Goal: Transaction & Acquisition: Purchase product/service

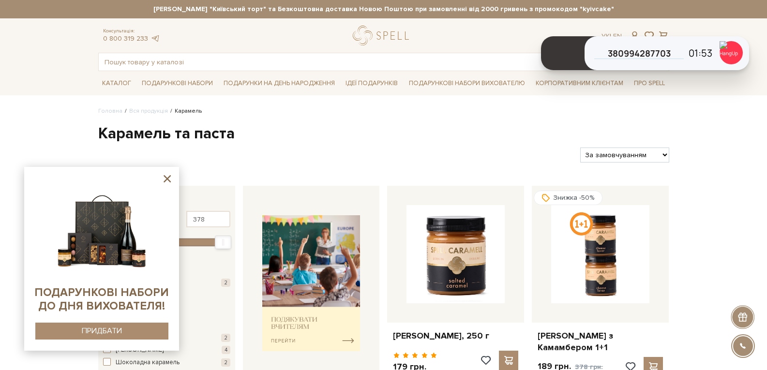
click at [169, 180] on icon at bounding box center [167, 179] width 12 height 12
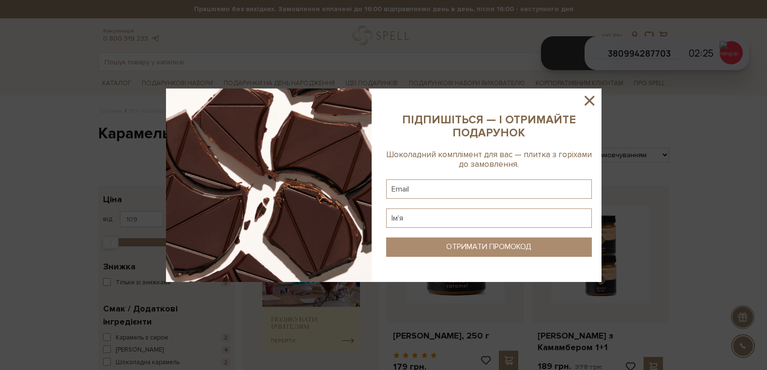
drag, startPoint x: 589, startPoint y: 97, endPoint x: 170, endPoint y: 136, distance: 421.0
click at [589, 97] on icon at bounding box center [589, 100] width 16 height 16
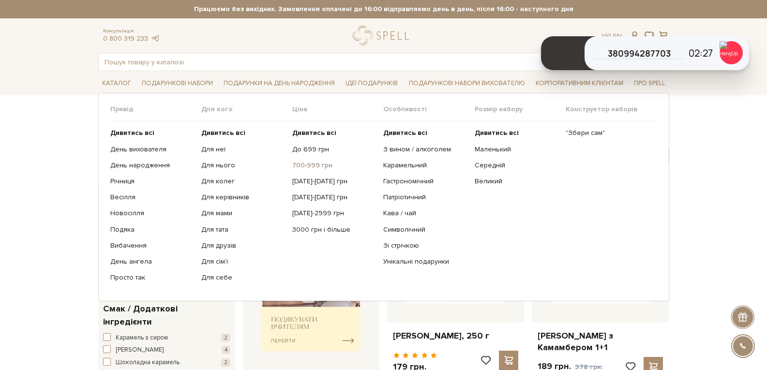
click at [309, 165] on link "700-999 грн" at bounding box center [334, 165] width 84 height 9
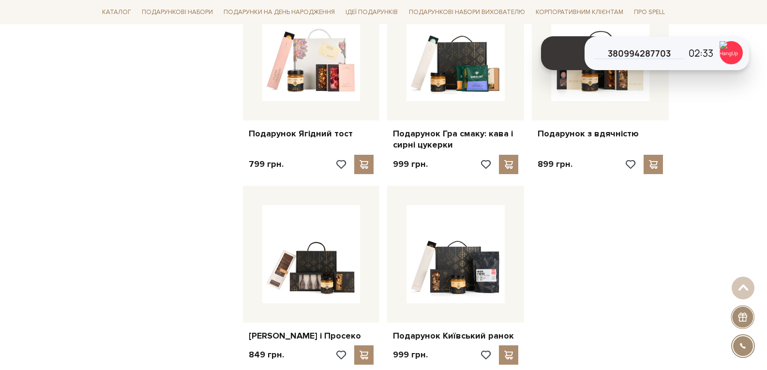
scroll to position [1065, 0]
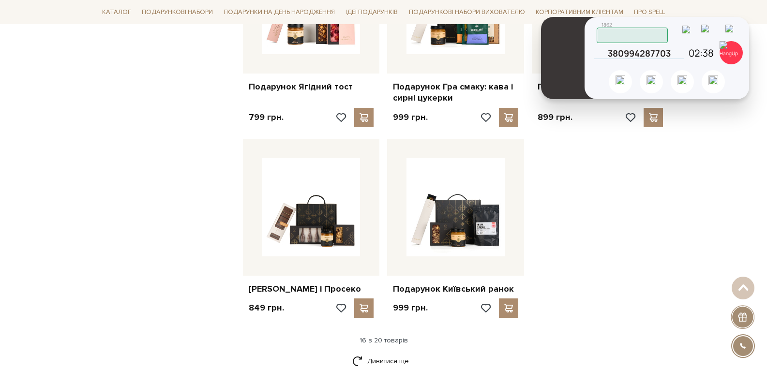
click at [715, 32] on img at bounding box center [711, 33] width 20 height 16
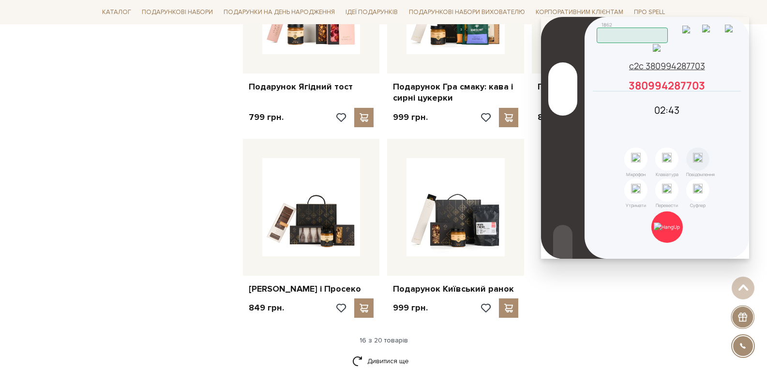
click at [736, 90] on icon at bounding box center [736, 85] width 9 height 9
click at [714, 34] on img at bounding box center [711, 33] width 19 height 16
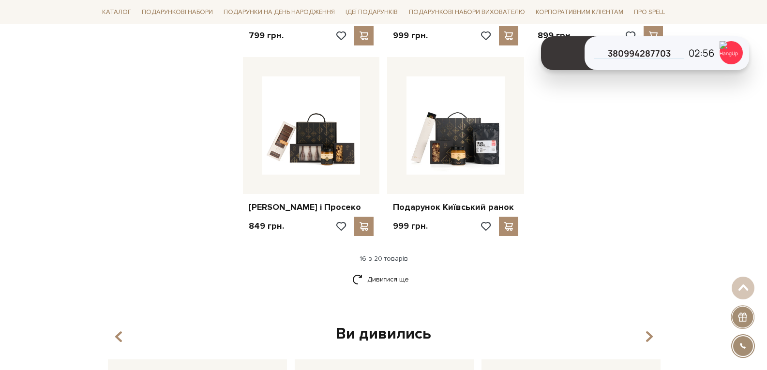
scroll to position [1258, 0]
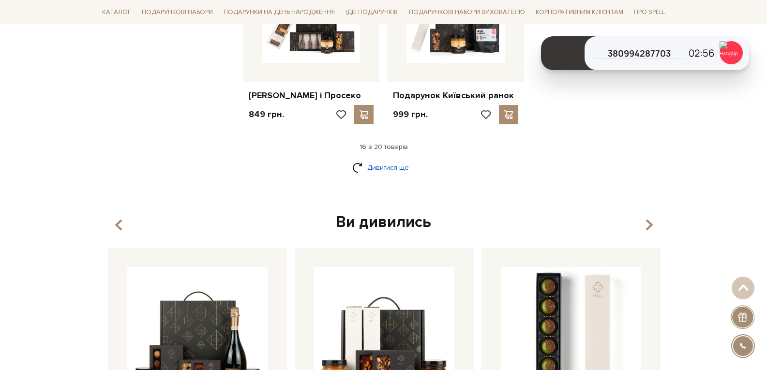
click at [392, 176] on link "Дивитися ще" at bounding box center [383, 167] width 63 height 17
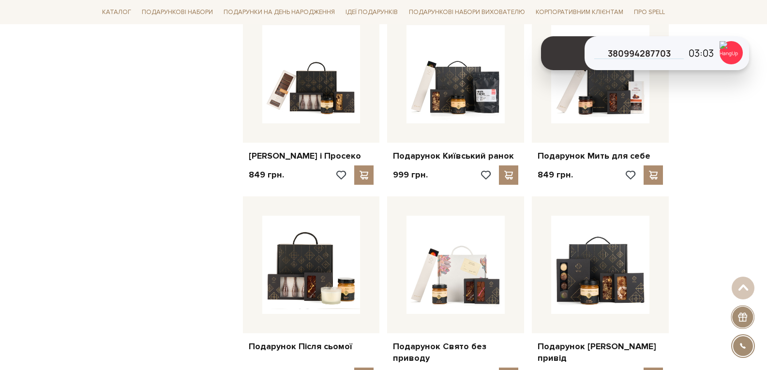
scroll to position [968, 0]
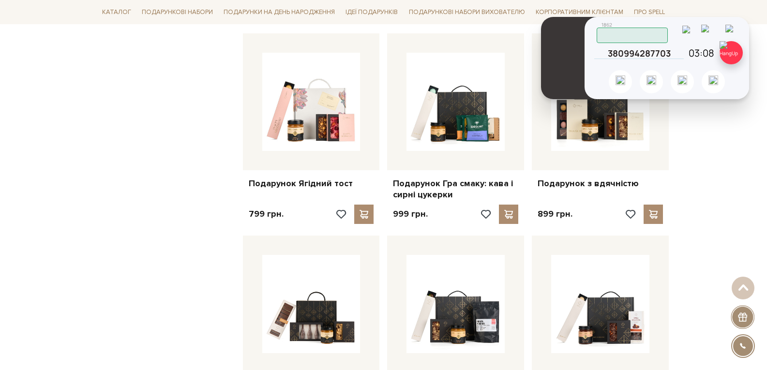
click at [732, 60] on img at bounding box center [731, 52] width 23 height 23
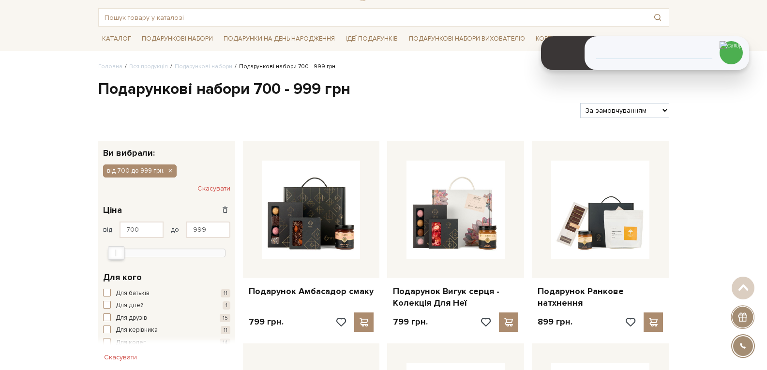
scroll to position [0, 0]
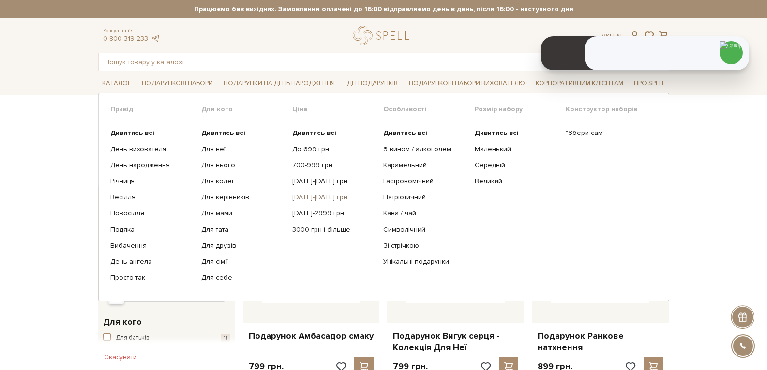
click at [326, 197] on link "[DATE]-[DATE] грн" at bounding box center [334, 197] width 84 height 9
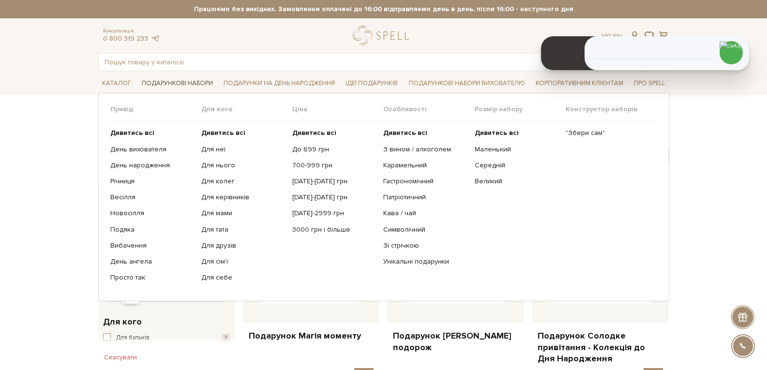
click at [202, 80] on link "Подарункові набори" at bounding box center [177, 83] width 79 height 15
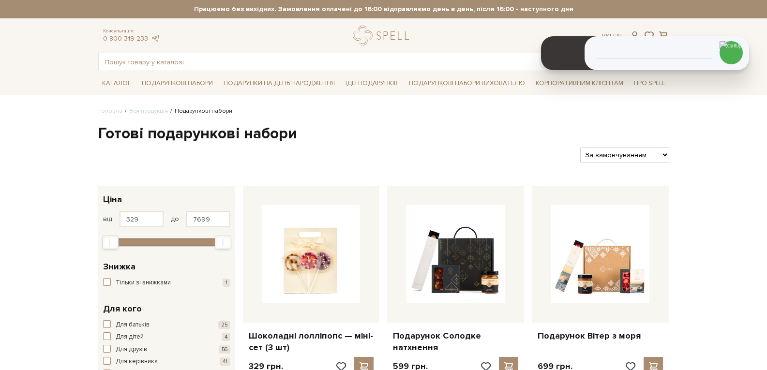
click at [658, 151] on select "За замовчуванням За Ціною (зростання) За Ціною (зменшення) Новинки За популярні…" at bounding box center [624, 155] width 89 height 15
select select "https://spellchocolate.com/our-productions/podarunkovi-box/?sort=p.price&order=…"
click at [580, 148] on select "За замовчуванням За Ціною (зростання) За Ціною (зменшення) Новинки За популярні…" at bounding box center [624, 155] width 89 height 15
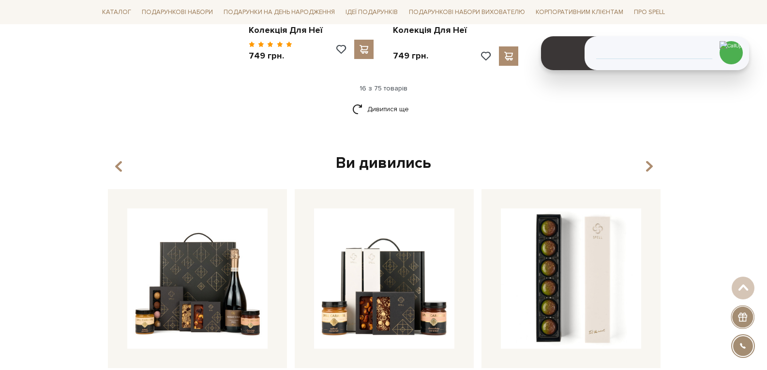
scroll to position [1258, 0]
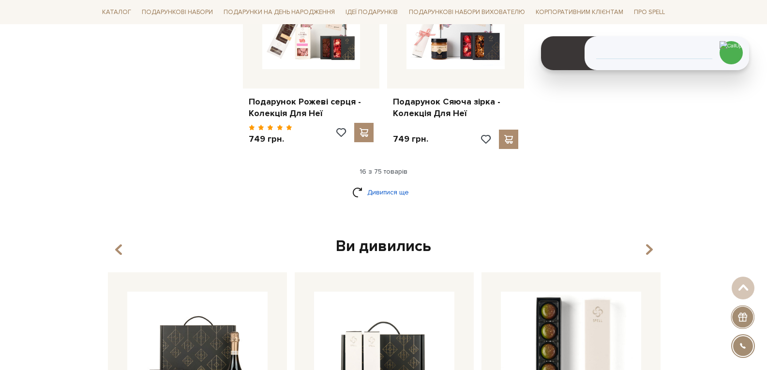
click at [378, 184] on link "Дивитися ще" at bounding box center [383, 192] width 63 height 17
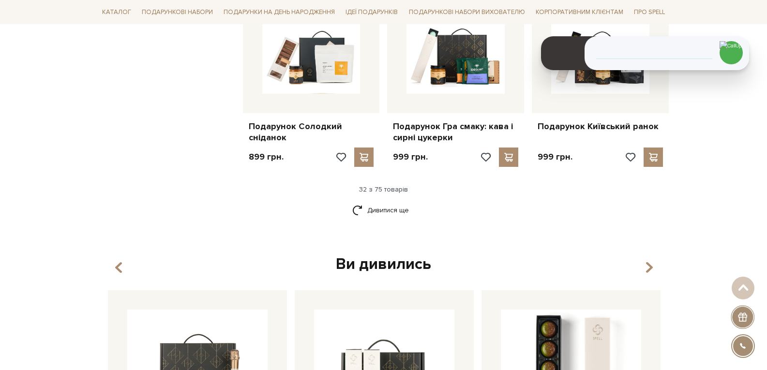
scroll to position [2274, 0]
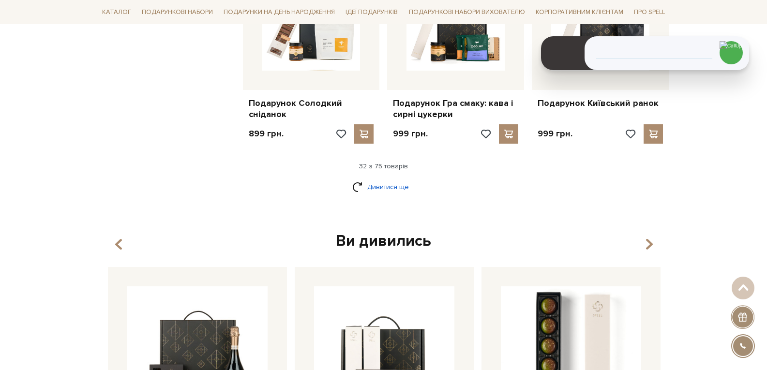
click at [371, 179] on link "Дивитися ще" at bounding box center [383, 187] width 63 height 17
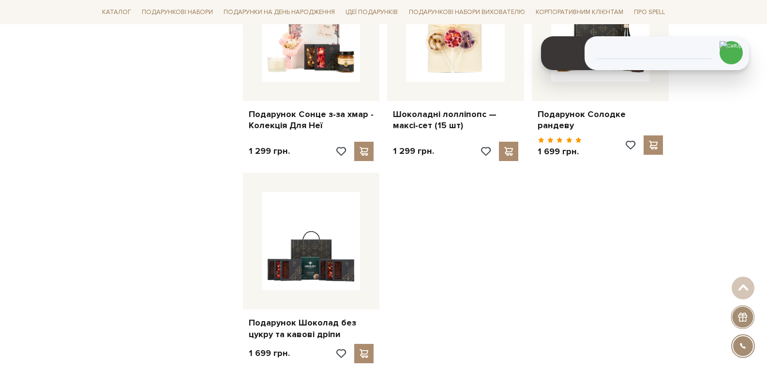
scroll to position [3339, 0]
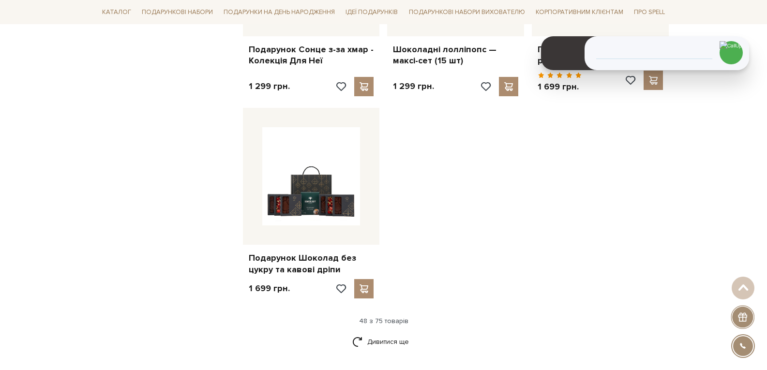
drag, startPoint x: 313, startPoint y: 168, endPoint x: 505, endPoint y: 220, distance: 199.1
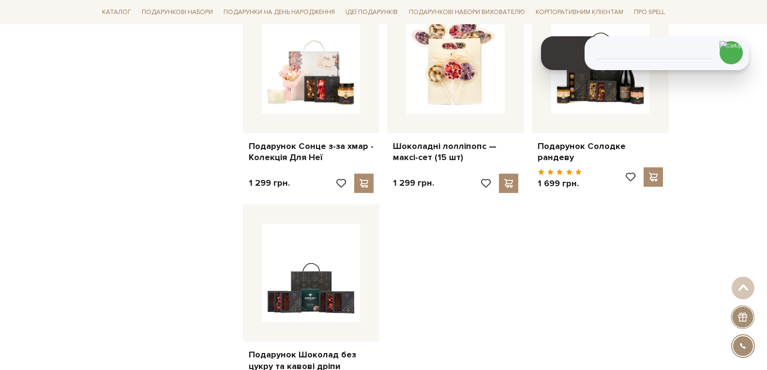
scroll to position [3436, 0]
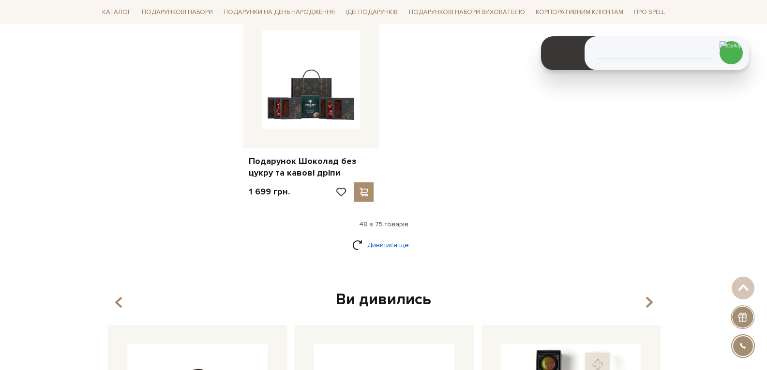
click at [397, 237] on link "Дивитися ще" at bounding box center [383, 245] width 63 height 17
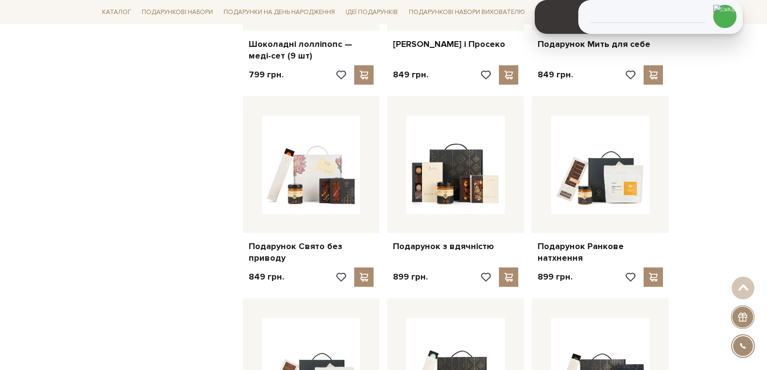
scroll to position [0, 0]
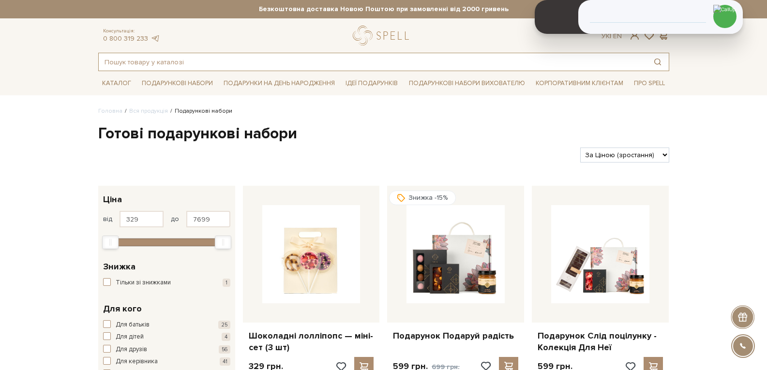
click at [219, 65] on input "text" at bounding box center [373, 61] width 548 height 17
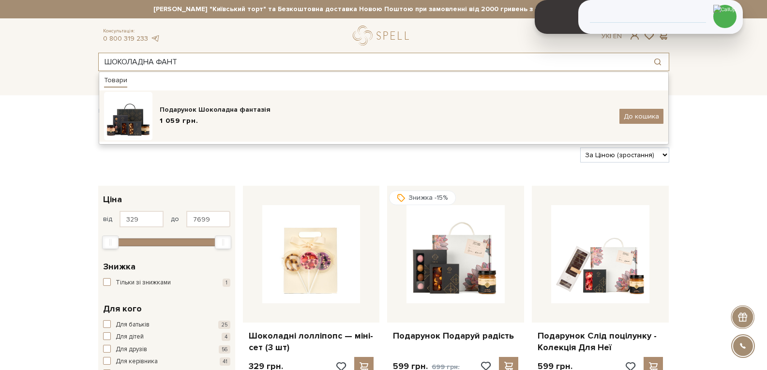
type input "ШОКОЛАДНА ФАНТ"
click at [214, 102] on div "Подарунок Шоколадна фантазія 1 059 грн. До кошика" at bounding box center [383, 116] width 559 height 48
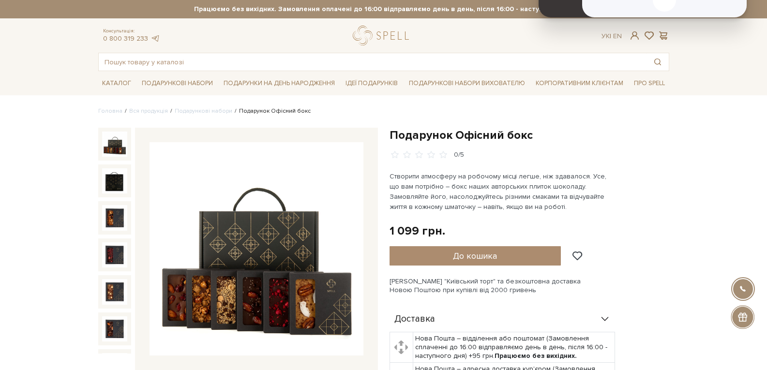
drag, startPoint x: 704, startPoint y: 32, endPoint x: 693, endPoint y: 33, distance: 10.2
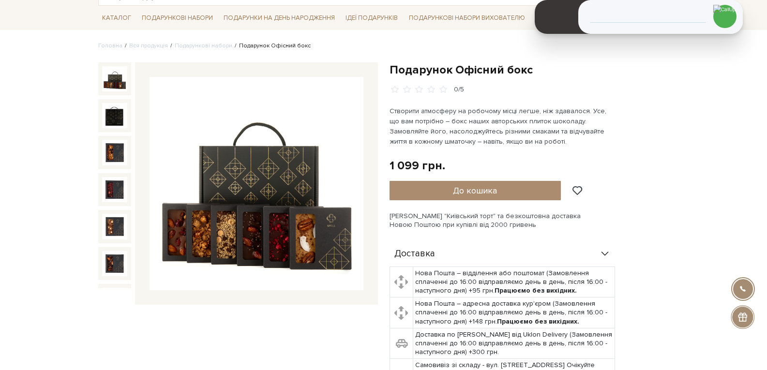
scroll to position [48, 0]
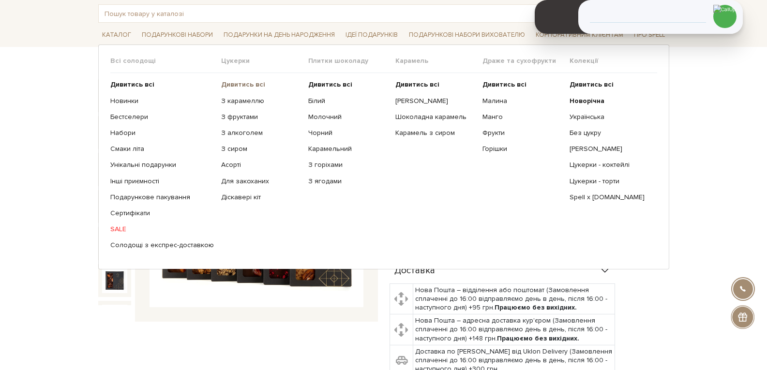
click at [223, 87] on b "Дивитись всі" at bounding box center [243, 84] width 44 height 8
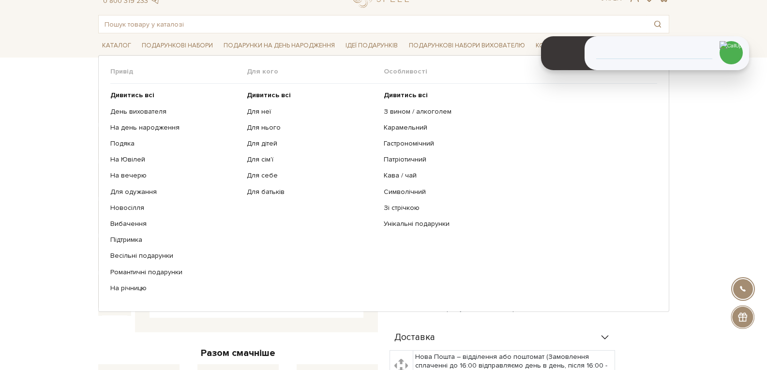
scroll to position [48, 0]
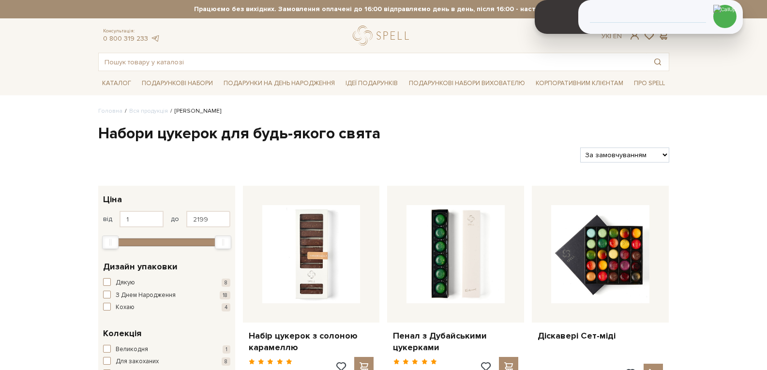
click at [643, 155] on select "За замовчуванням За Ціною (зростання) За Ціною (зменшення) Новинки За популярні…" at bounding box center [624, 155] width 89 height 15
select select "https://spellchocolate.com/our-productions/seti-cukerok/?sort=p.price&order=ASC"
click at [580, 148] on select "За замовчуванням За Ціною (зростання) За Ціною (зменшення) Новинки За популярні…" at bounding box center [624, 155] width 89 height 15
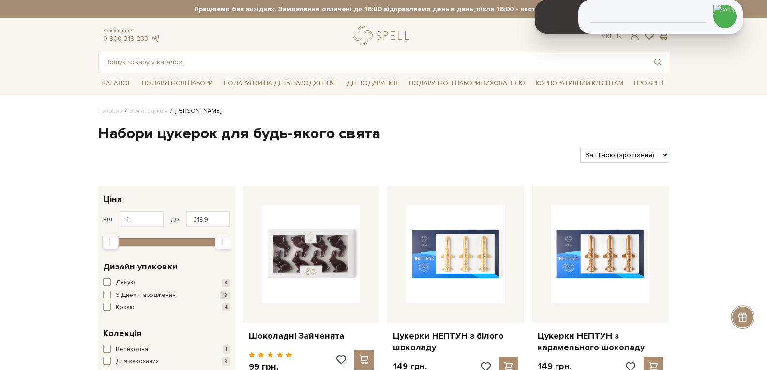
drag, startPoint x: 0, startPoint y: 0, endPoint x: 633, endPoint y: 156, distance: 651.9
click at [633, 156] on select "За замовчуванням За Ціною (зростання) За Ціною (зменшення) Новинки За популярні…" at bounding box center [624, 155] width 89 height 15
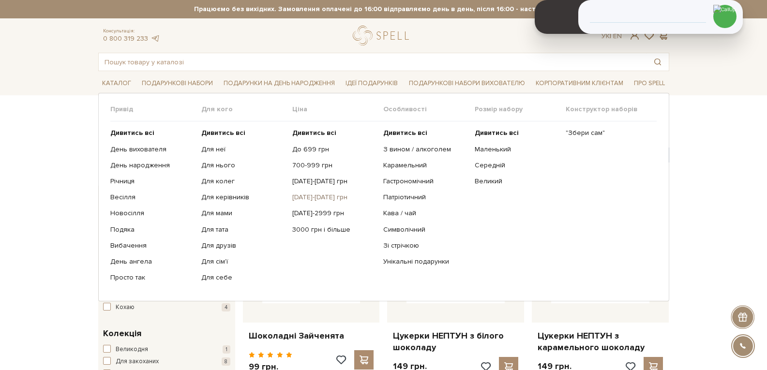
click at [309, 198] on link "[DATE]-[DATE] грн" at bounding box center [334, 197] width 84 height 9
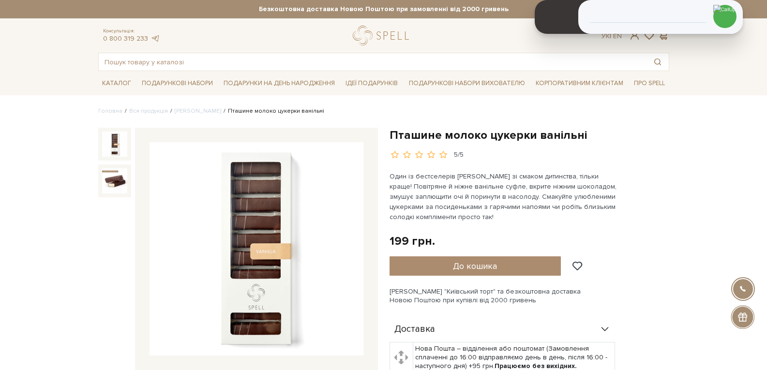
scroll to position [48, 0]
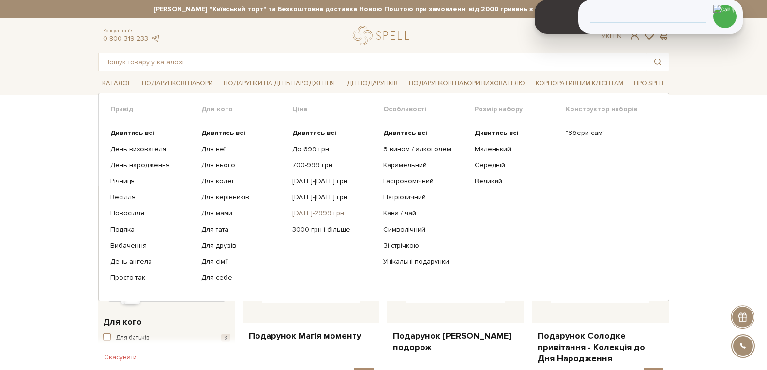
click at [324, 211] on link "[DATE]-2999 грн" at bounding box center [334, 213] width 84 height 9
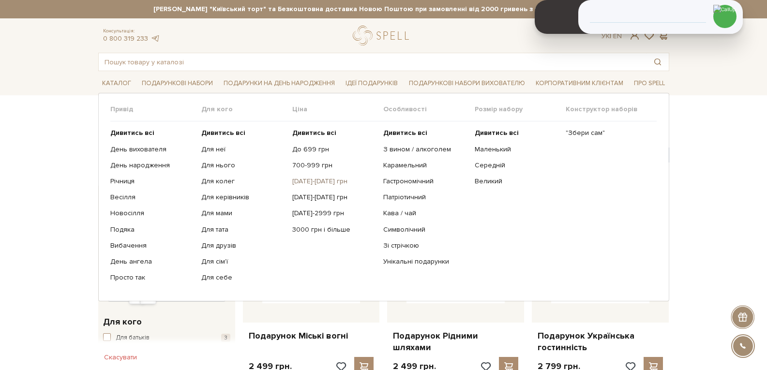
click at [299, 178] on link "[DATE]-[DATE] грн" at bounding box center [334, 181] width 84 height 9
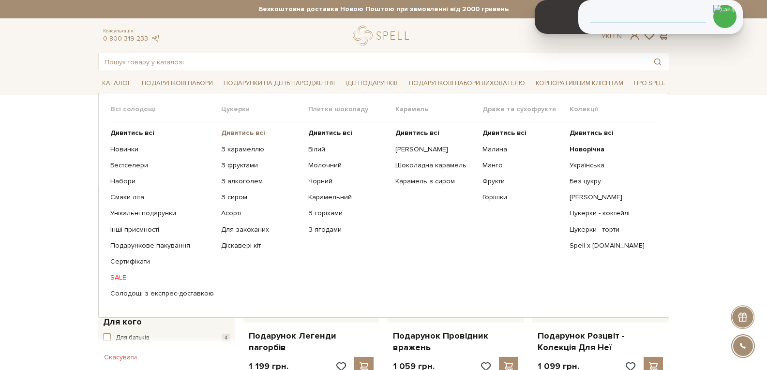
click at [222, 135] on b "Дивитись всі" at bounding box center [243, 133] width 44 height 8
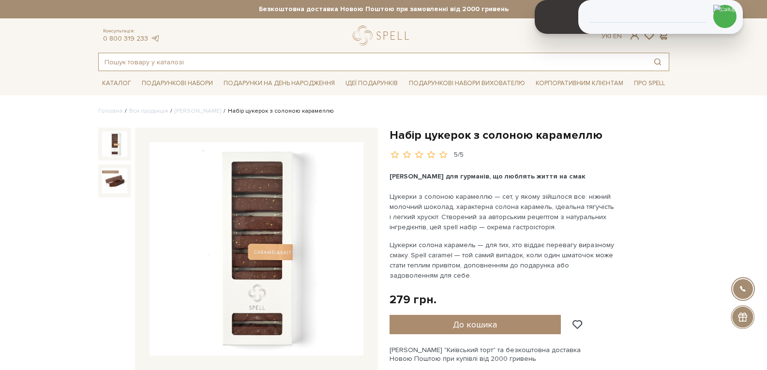
click at [172, 59] on input "text" at bounding box center [373, 61] width 548 height 17
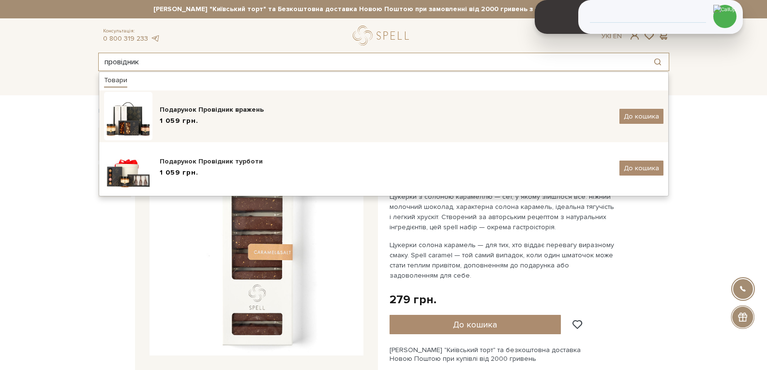
type input "провідник"
click at [182, 112] on div "Подарунок Провідник вражень" at bounding box center [386, 110] width 452 height 10
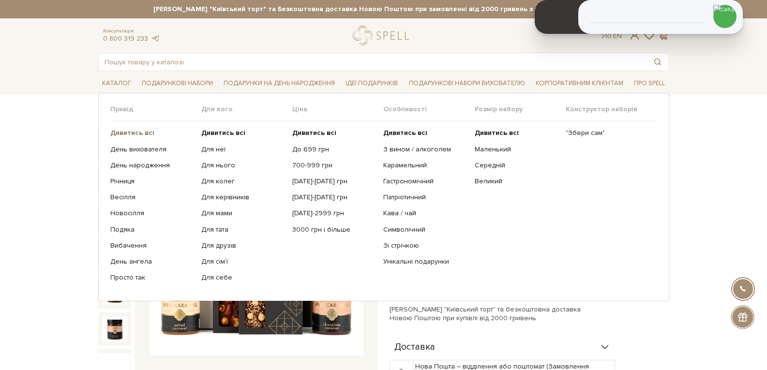
click at [146, 134] on b "Дивитись всі" at bounding box center [132, 133] width 44 height 8
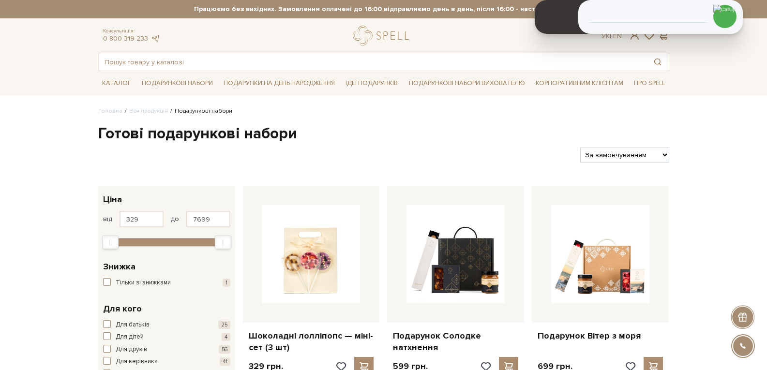
select select "https://spellchocolate.com/our-productions/podarunkovi-box/?sort=p.price&order=…"
click at [580, 148] on select "За замовчуванням За Ціною (зростання) За Ціною (зменшення) Новинки За популярні…" at bounding box center [624, 155] width 89 height 15
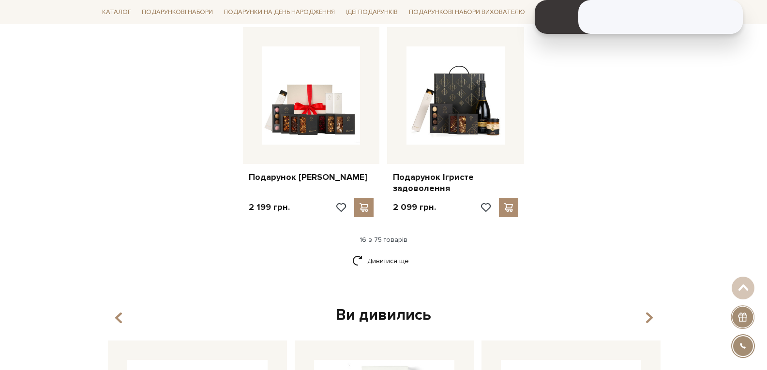
scroll to position [1267, 0]
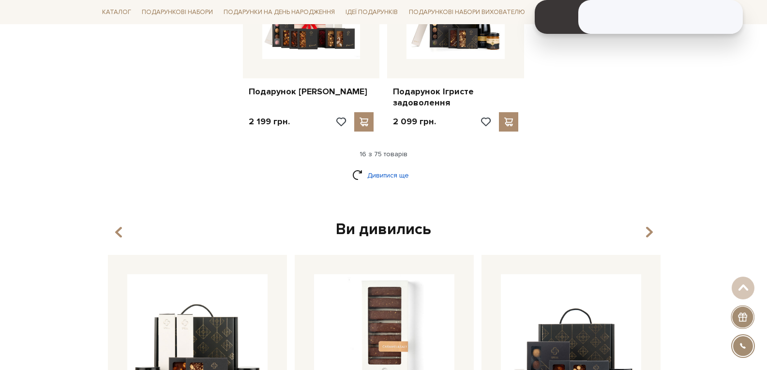
click at [392, 178] on link "Дивитися ще" at bounding box center [383, 175] width 63 height 17
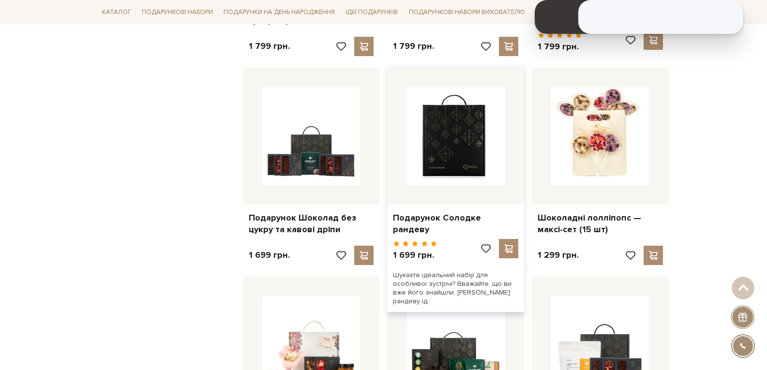
scroll to position [1974, 0]
